Goal: Information Seeking & Learning: Find contact information

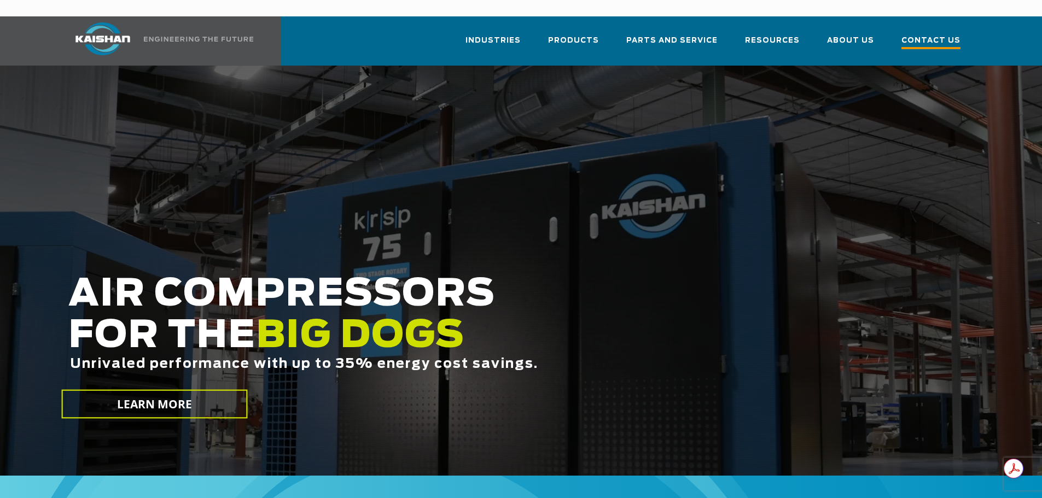
click at [936, 34] on span "Contact Us" at bounding box center [930, 41] width 59 height 15
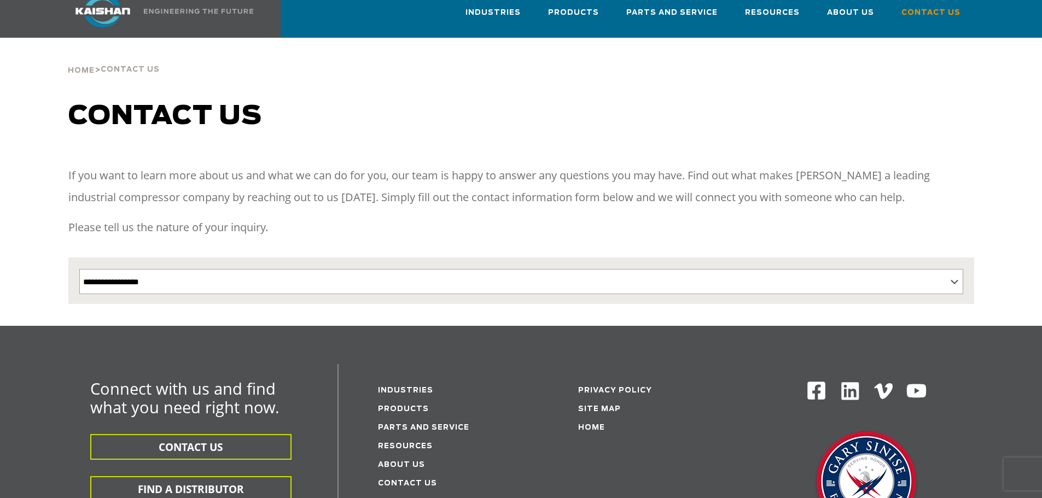
scroll to position [55, 0]
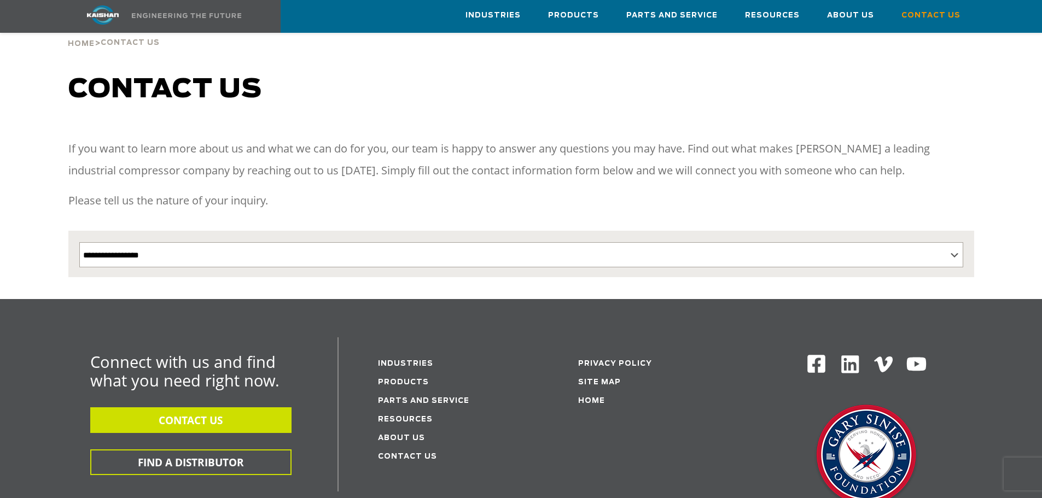
click at [178, 407] on button "CONTACT US" at bounding box center [190, 420] width 201 height 26
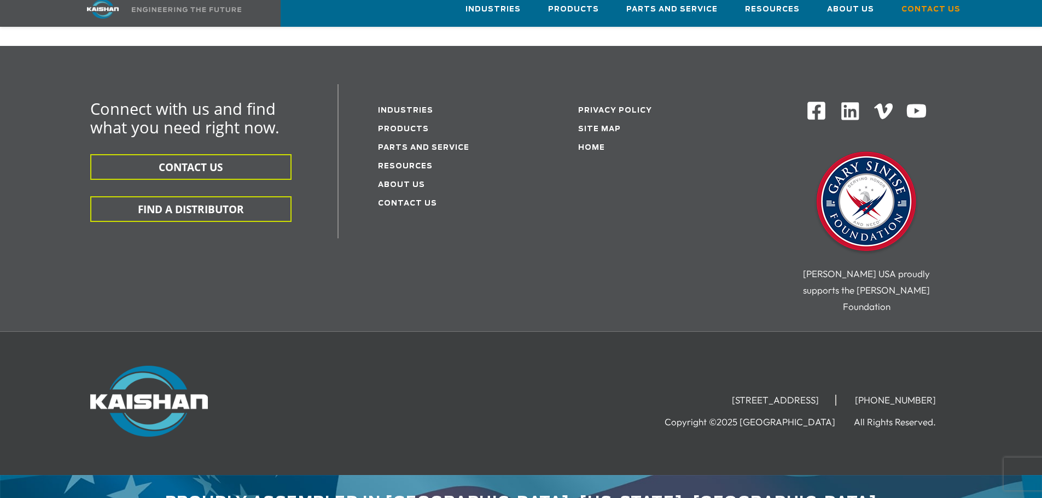
scroll to position [309, 0]
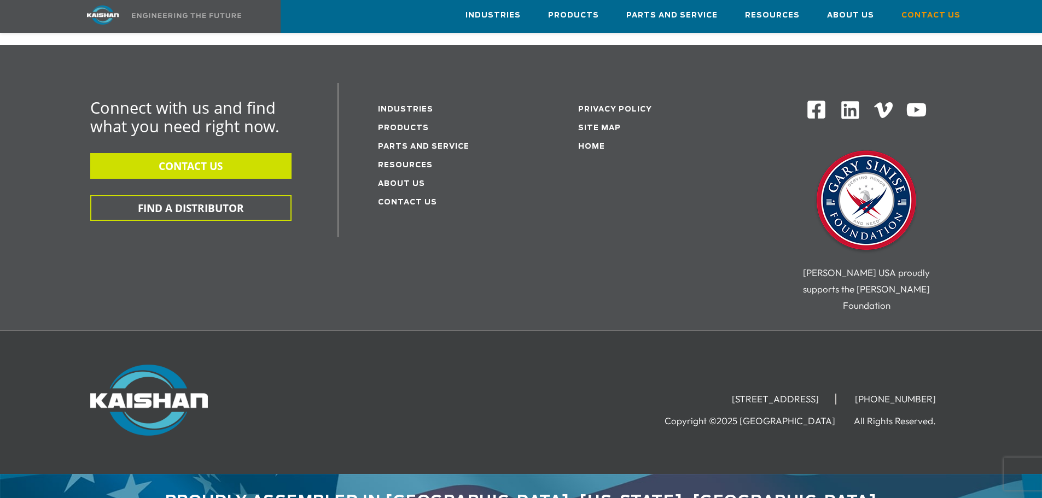
click at [220, 153] on button "CONTACT US" at bounding box center [190, 166] width 201 height 26
